Goal: Task Accomplishment & Management: Manage account settings

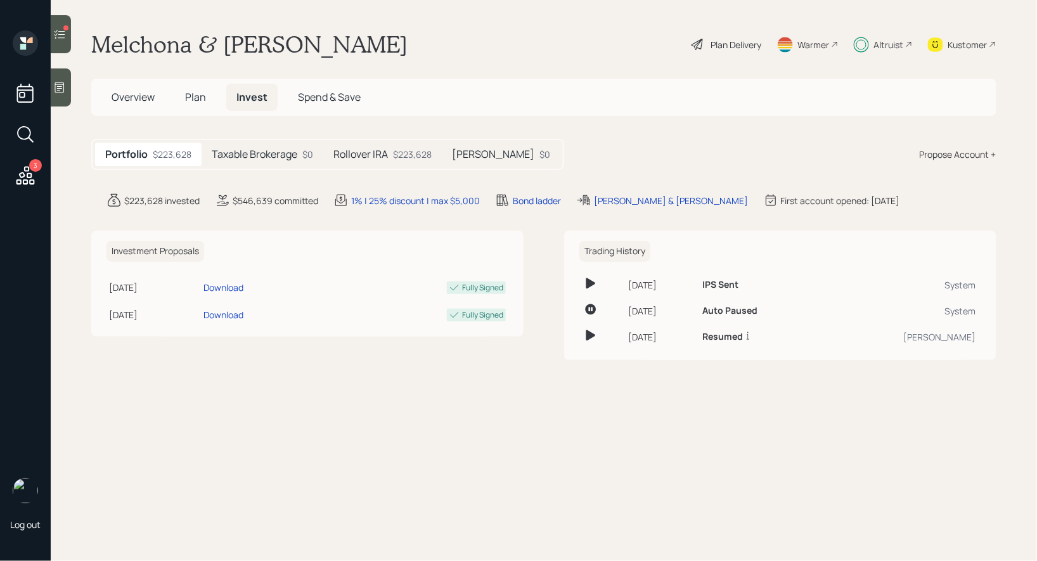
click at [65, 33] on icon at bounding box center [59, 34] width 13 height 13
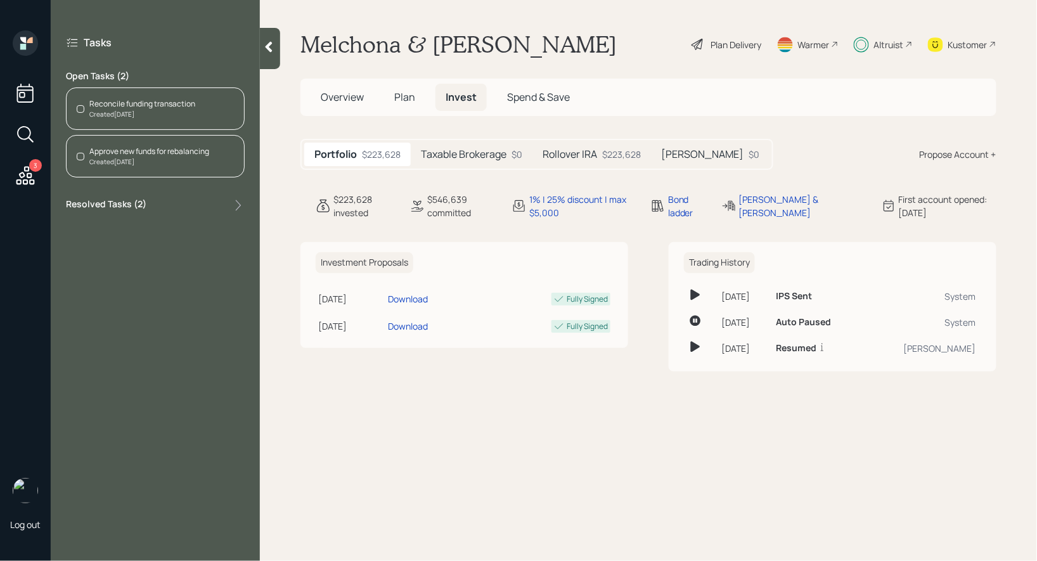
click at [110, 108] on div "Reconcile funding transaction" at bounding box center [142, 103] width 106 height 11
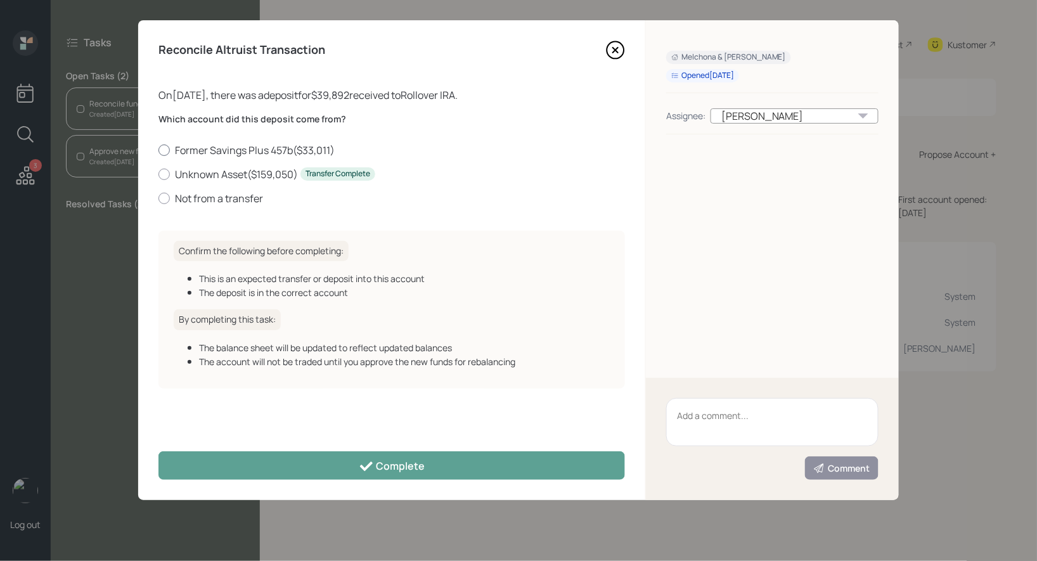
click at [167, 147] on div at bounding box center [163, 149] width 11 height 11
click at [158, 150] on input "Former Savings Plus 457b ( $33,011 )" at bounding box center [158, 150] width 1 height 1
radio input "true"
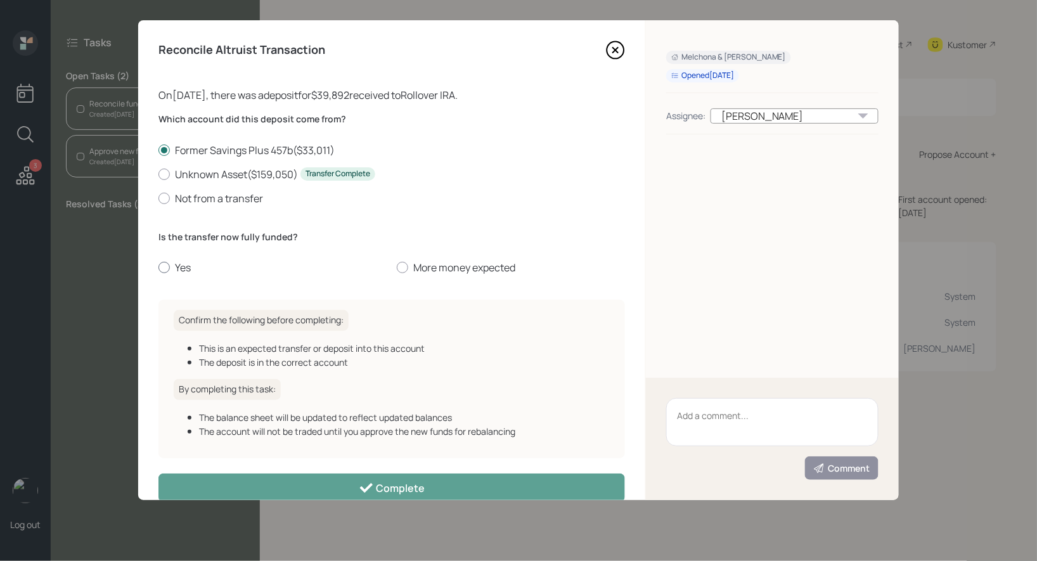
click at [167, 269] on div at bounding box center [163, 267] width 11 height 11
click at [158, 268] on input "Yes" at bounding box center [158, 267] width 1 height 1
radio input "true"
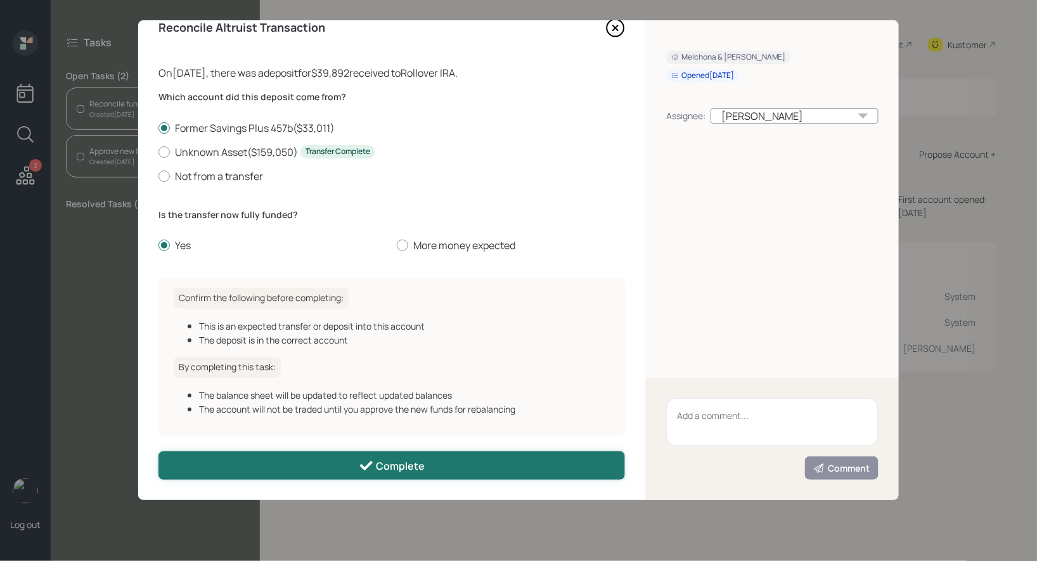
click at [249, 464] on button "Complete" at bounding box center [391, 465] width 466 height 29
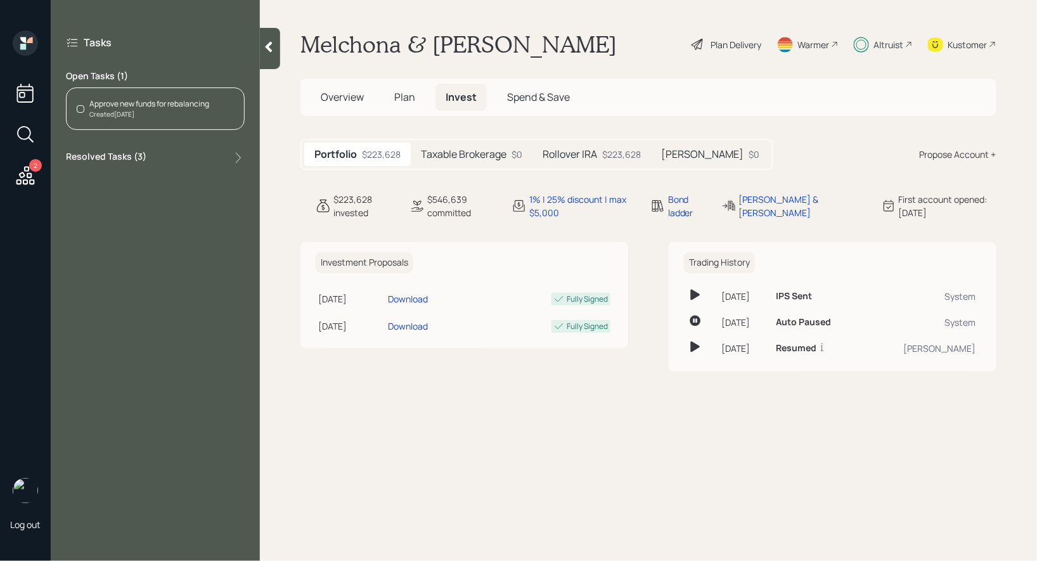
click at [169, 114] on div "Created [DATE]" at bounding box center [149, 115] width 120 height 10
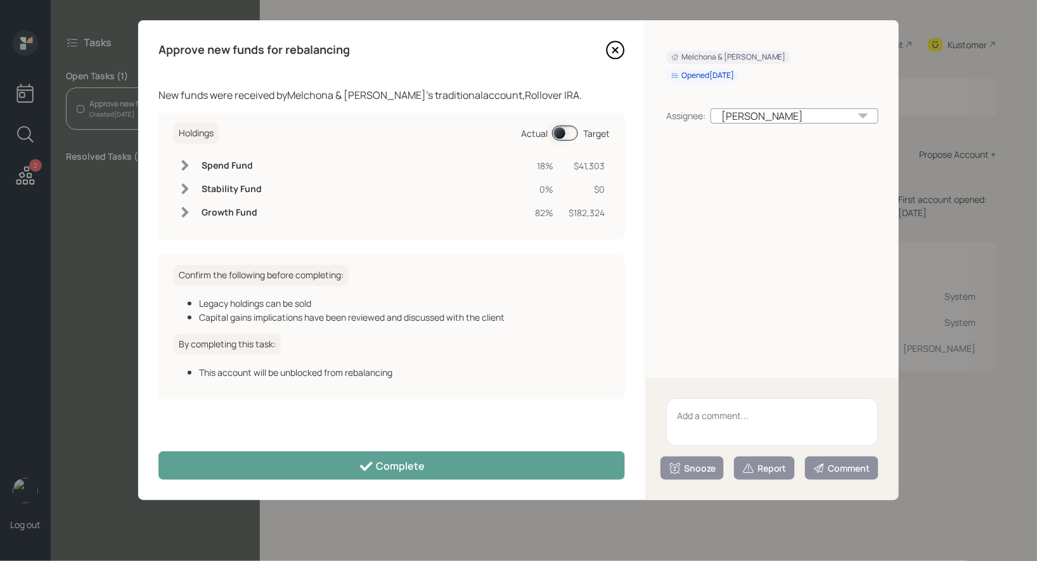
click at [560, 129] on span at bounding box center [565, 132] width 26 height 15
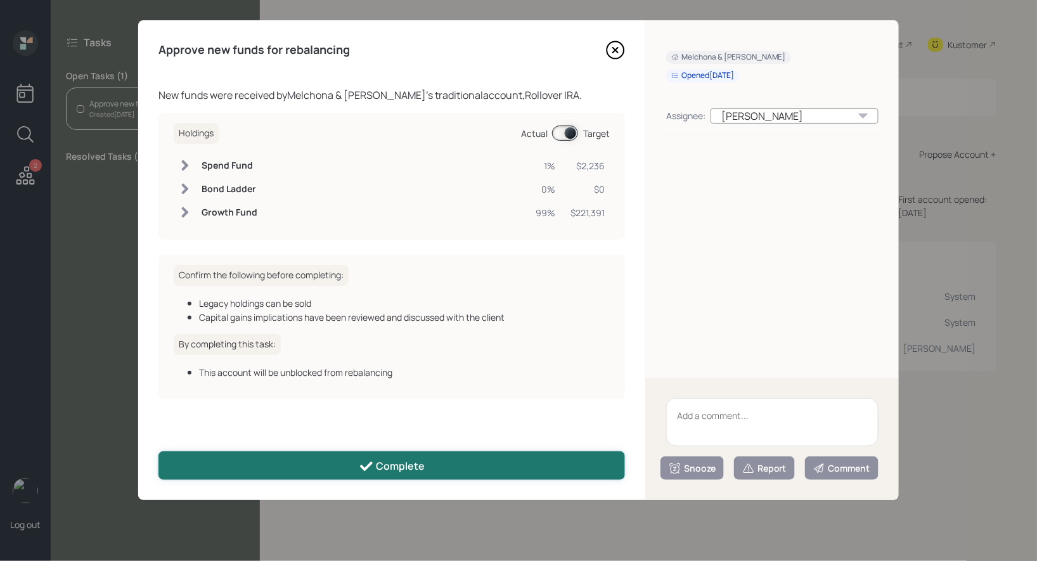
click at [428, 467] on button "Complete" at bounding box center [391, 465] width 466 height 29
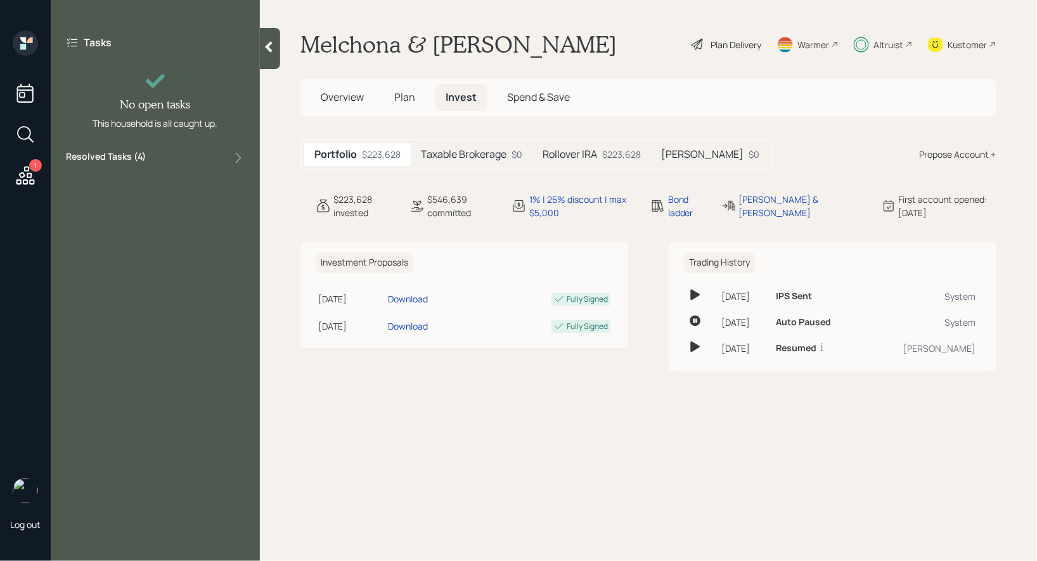
click at [271, 51] on icon at bounding box center [269, 47] width 7 height 11
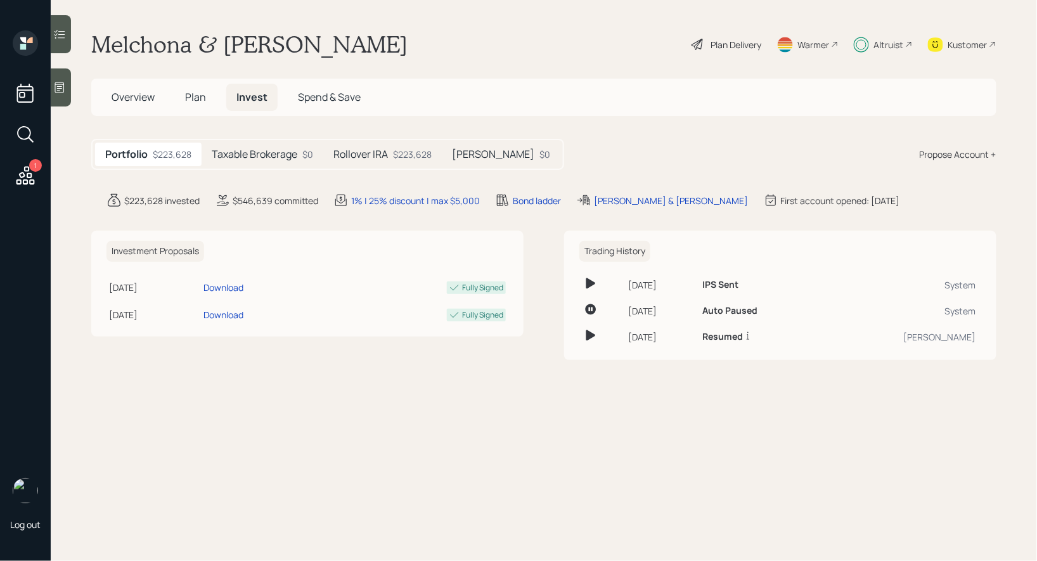
click at [29, 170] on icon at bounding box center [25, 175] width 18 height 18
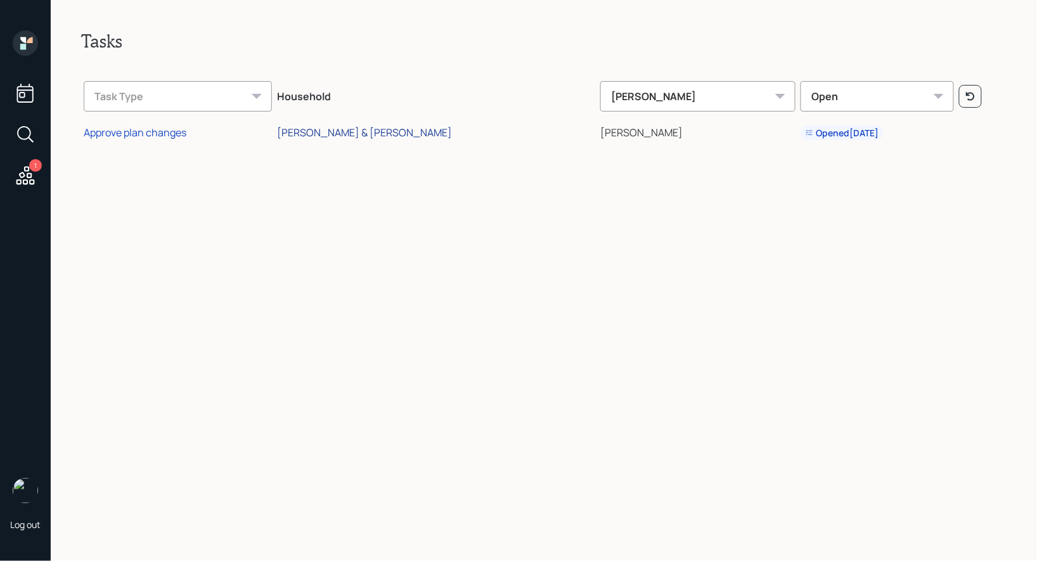
click at [350, 134] on div "[PERSON_NAME] & [PERSON_NAME]" at bounding box center [364, 132] width 175 height 14
